Goal: Navigation & Orientation: Find specific page/section

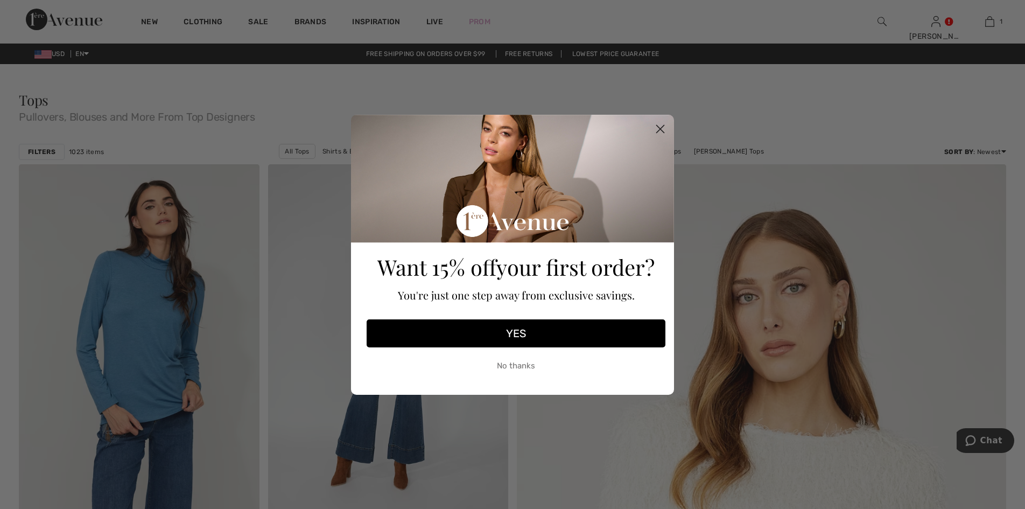
click at [659, 125] on circle "Close dialog" at bounding box center [660, 128] width 18 height 18
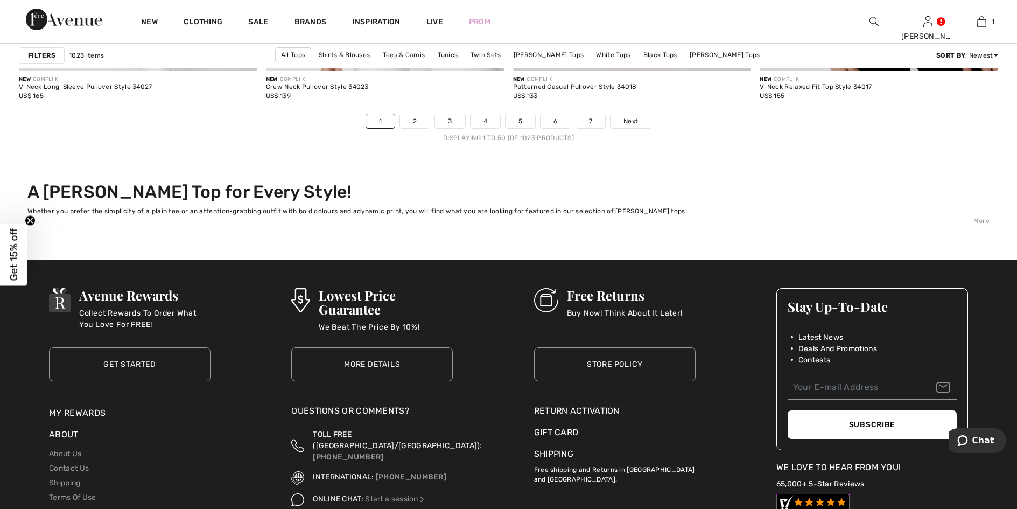
scroll to position [6243, 0]
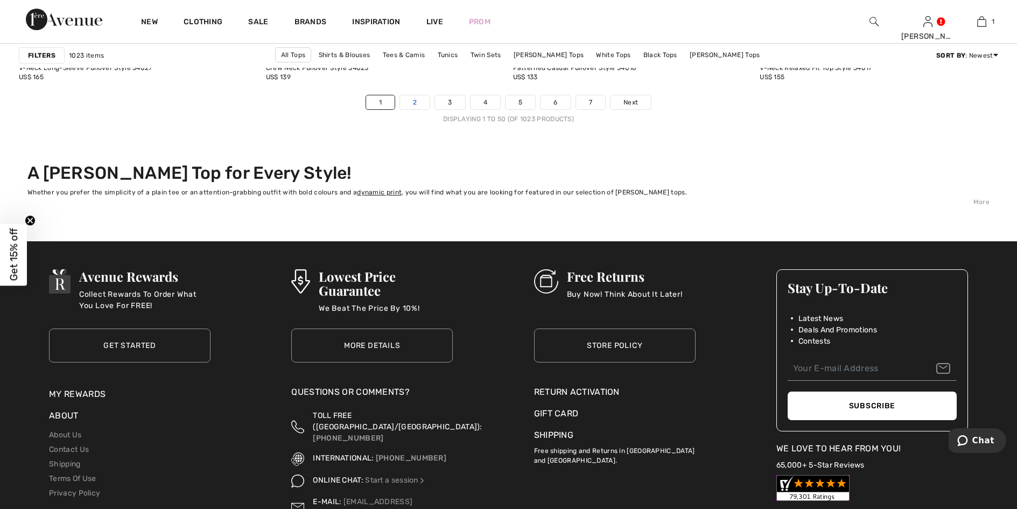
click at [420, 102] on link "2" at bounding box center [415, 102] width 30 height 14
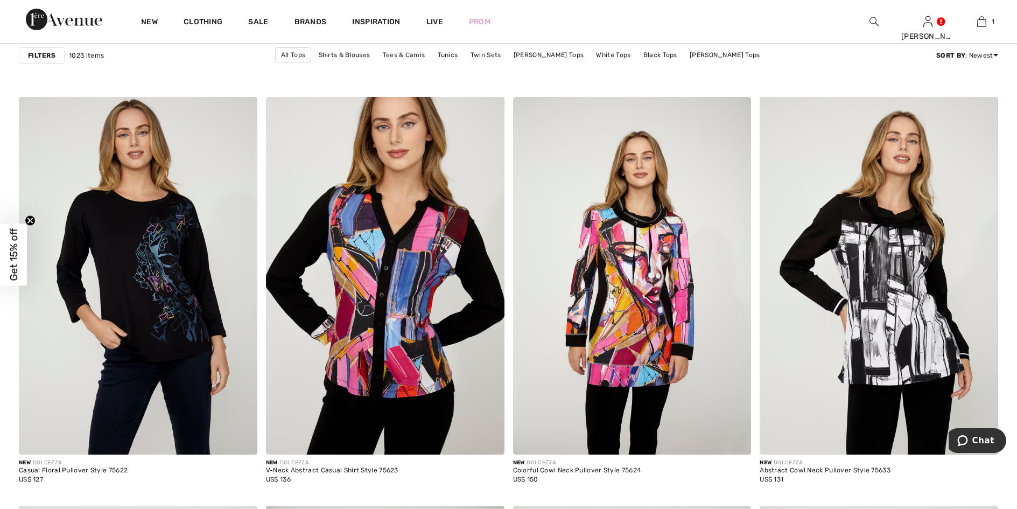
scroll to position [1863, 0]
